Goal: Obtain resource: Obtain resource

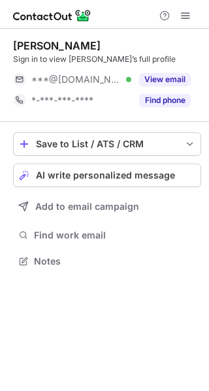
scroll to position [252, 209]
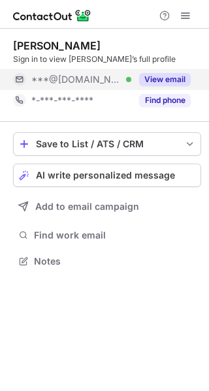
click at [171, 77] on button "View email" at bounding box center [165, 79] width 52 height 13
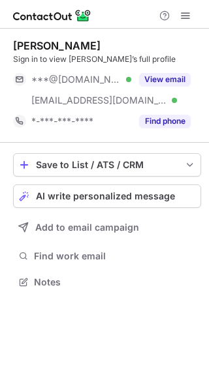
scroll to position [273, 209]
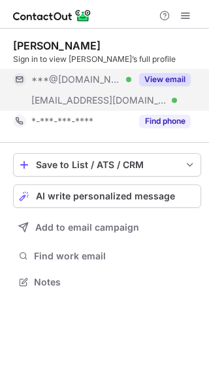
click at [174, 77] on button "View email" at bounding box center [165, 79] width 52 height 13
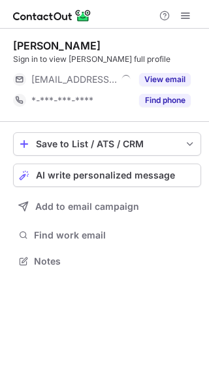
scroll to position [252, 209]
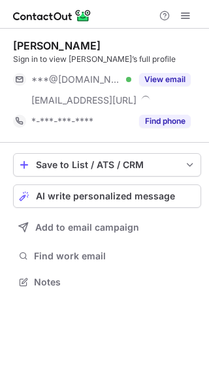
scroll to position [273, 209]
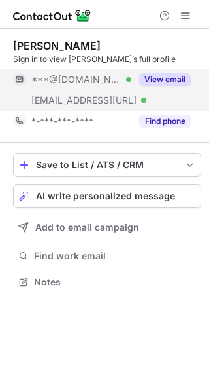
click at [172, 81] on button "View email" at bounding box center [165, 79] width 52 height 13
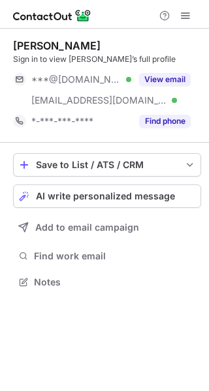
scroll to position [273, 209]
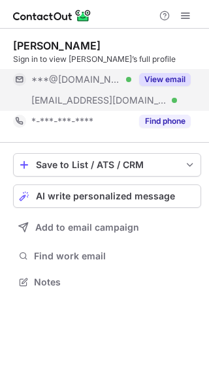
click at [160, 78] on button "View email" at bounding box center [165, 79] width 52 height 13
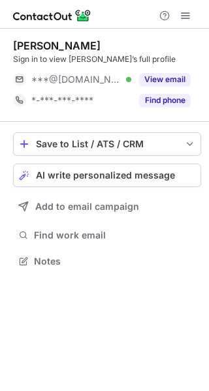
scroll to position [252, 209]
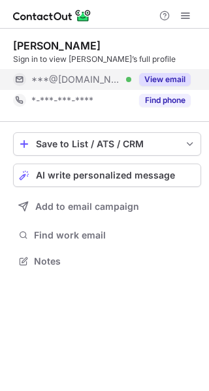
click at [157, 77] on button "View email" at bounding box center [165, 79] width 52 height 13
